Goal: Task Accomplishment & Management: Manage account settings

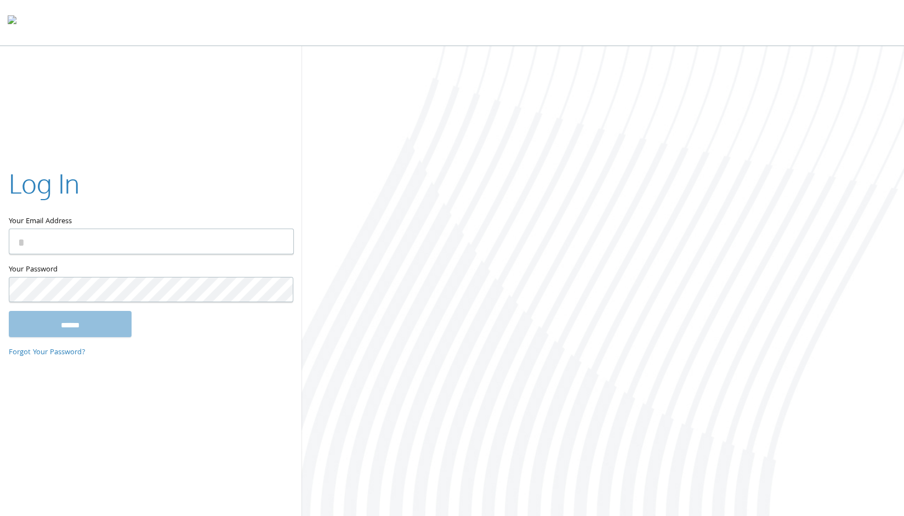
type input "**********"
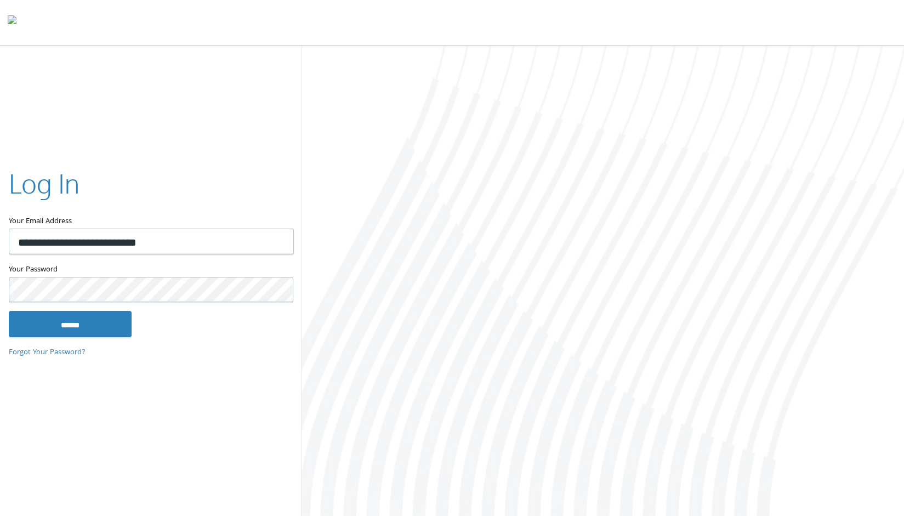
click at [9, 311] on input "******" at bounding box center [70, 324] width 123 height 26
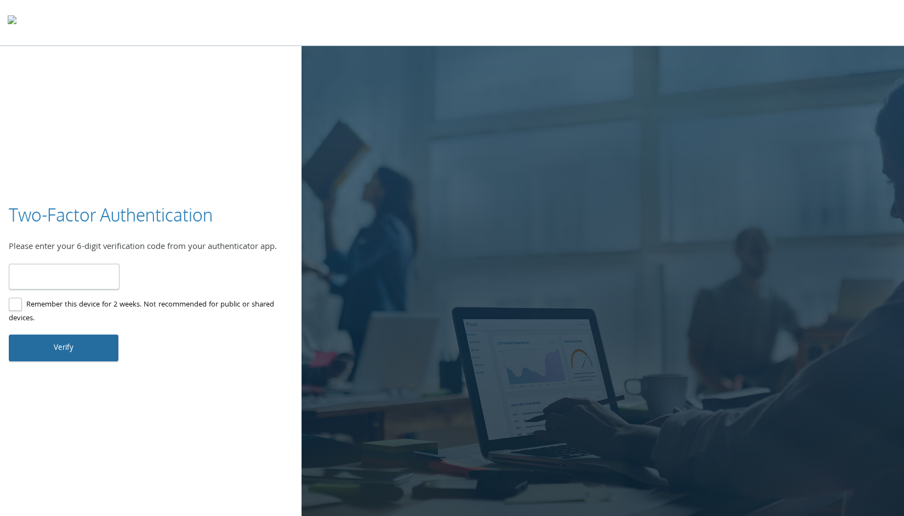
type input "******"
click at [59, 349] on button "Verify" at bounding box center [64, 347] width 110 height 26
